Goal: Find specific page/section: Find specific page/section

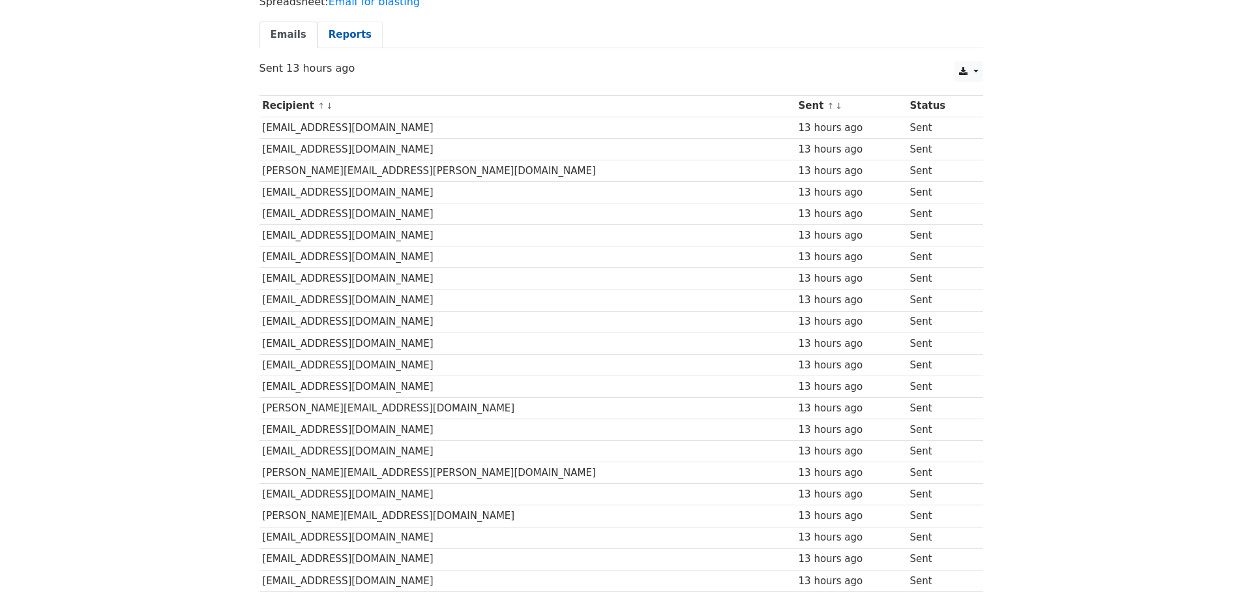
click at [329, 34] on link "Reports" at bounding box center [350, 35] width 65 height 27
